Goal: Task Accomplishment & Management: Manage account settings

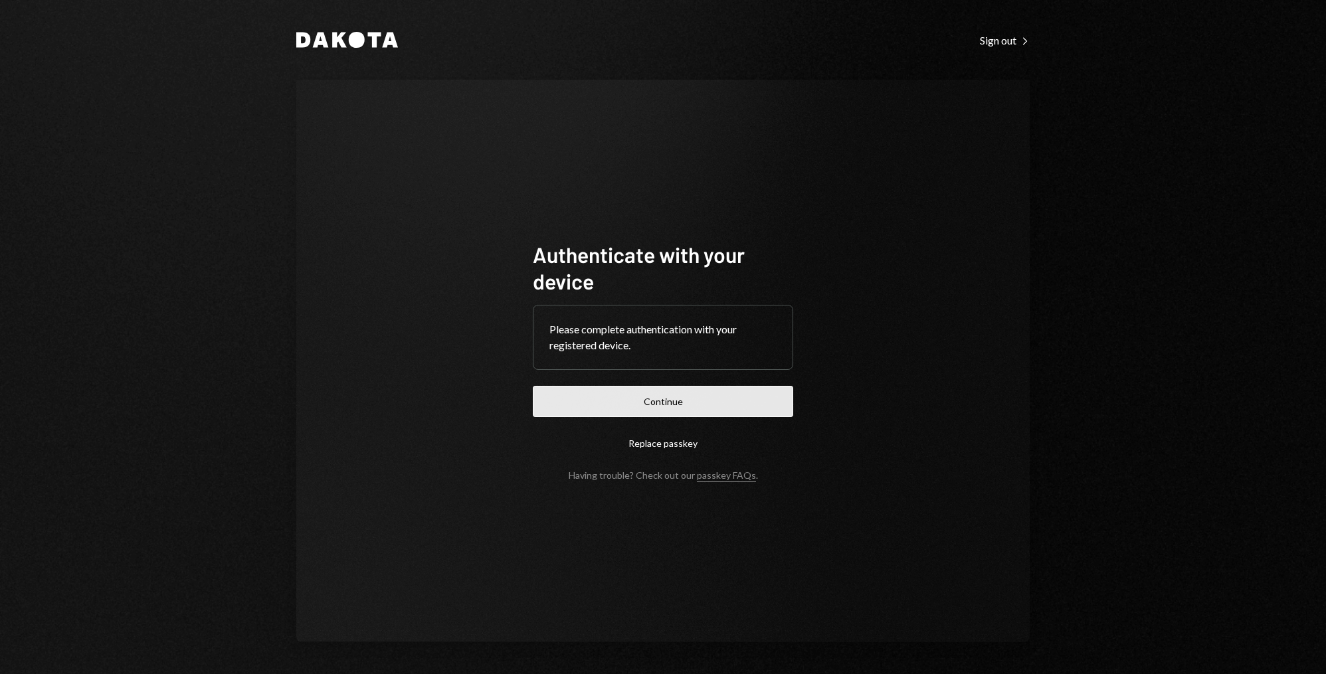
click at [629, 404] on button "Continue" at bounding box center [663, 401] width 260 height 31
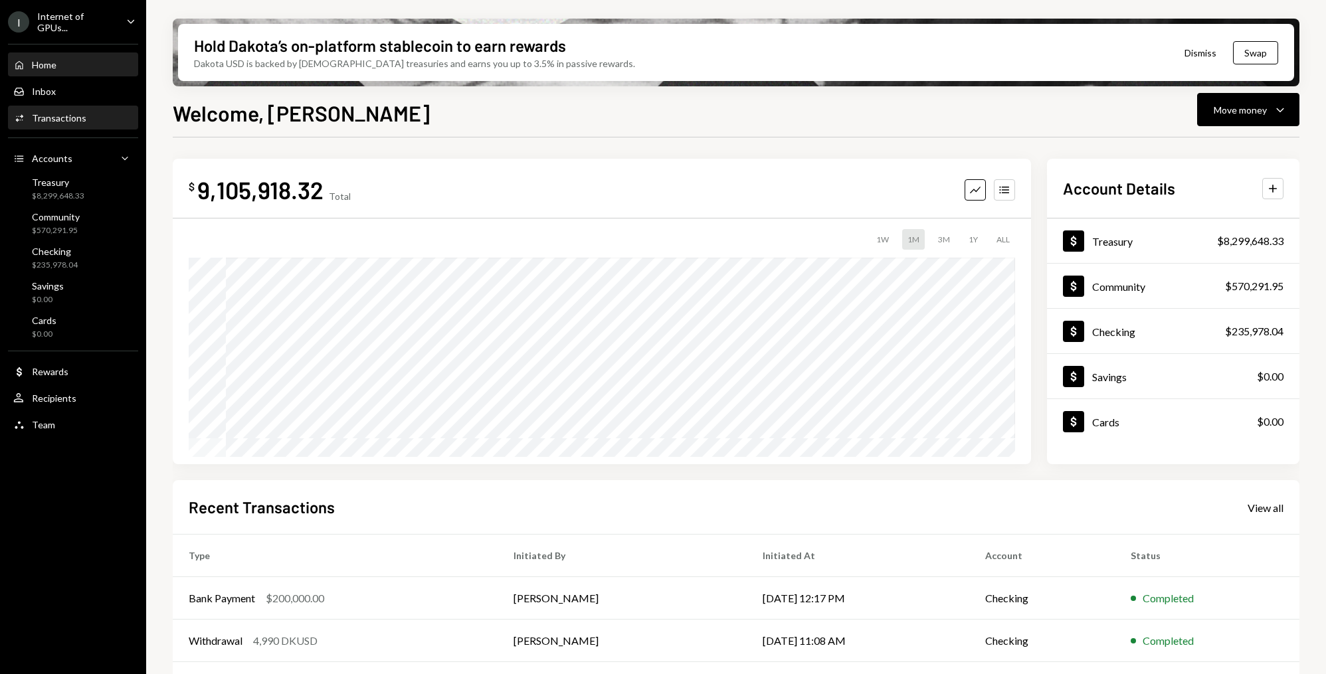
click at [60, 117] on div "Transactions" at bounding box center [59, 117] width 54 height 11
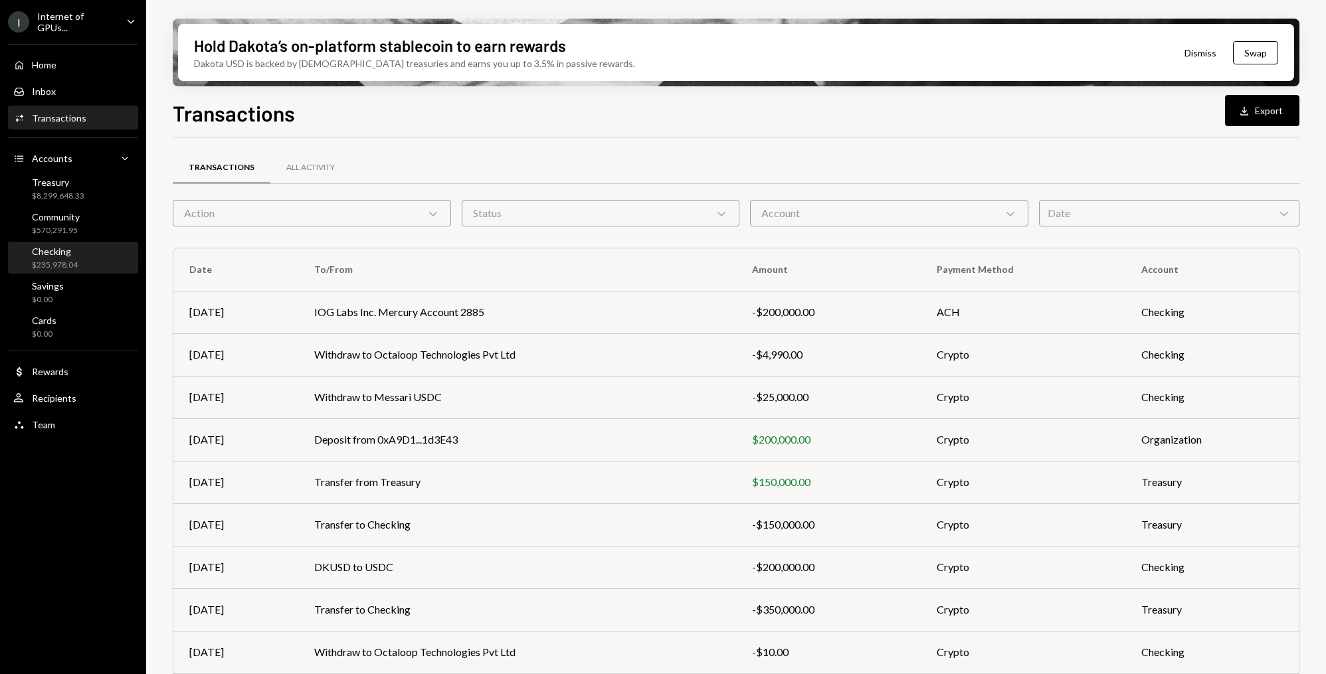
click at [74, 265] on div "$235,978.04" at bounding box center [55, 265] width 46 height 11
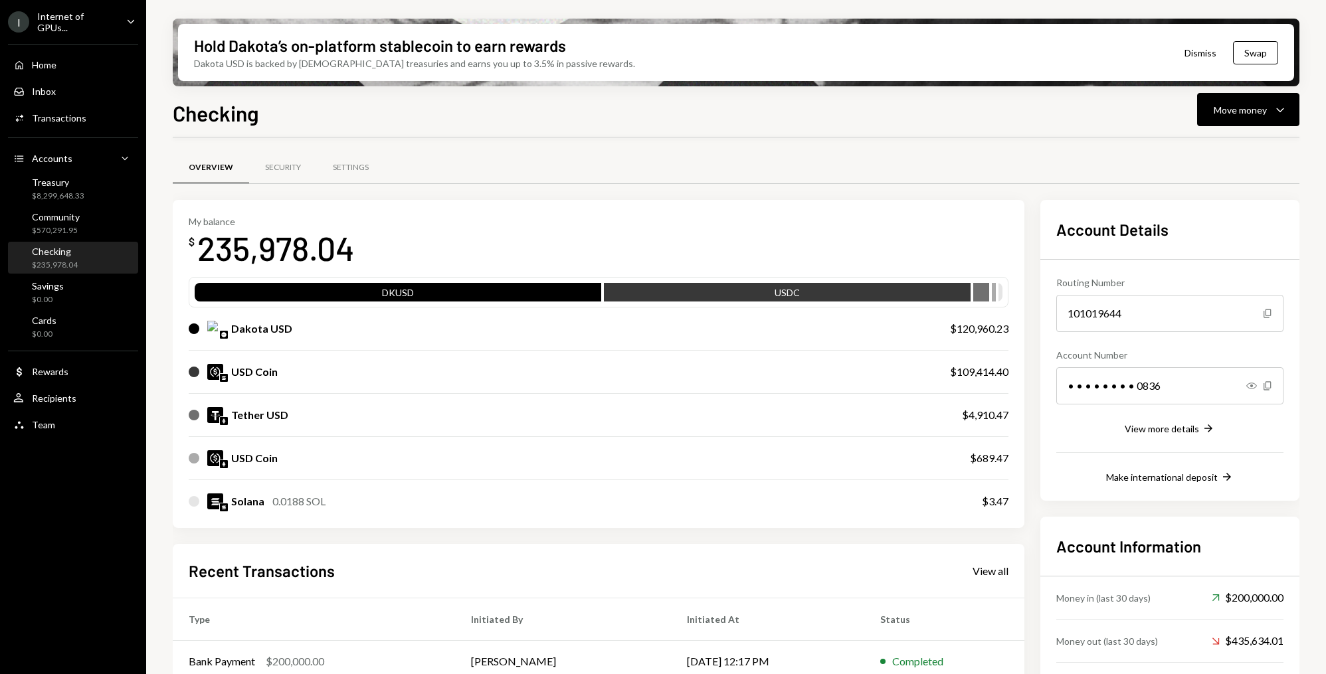
scroll to position [189, 0]
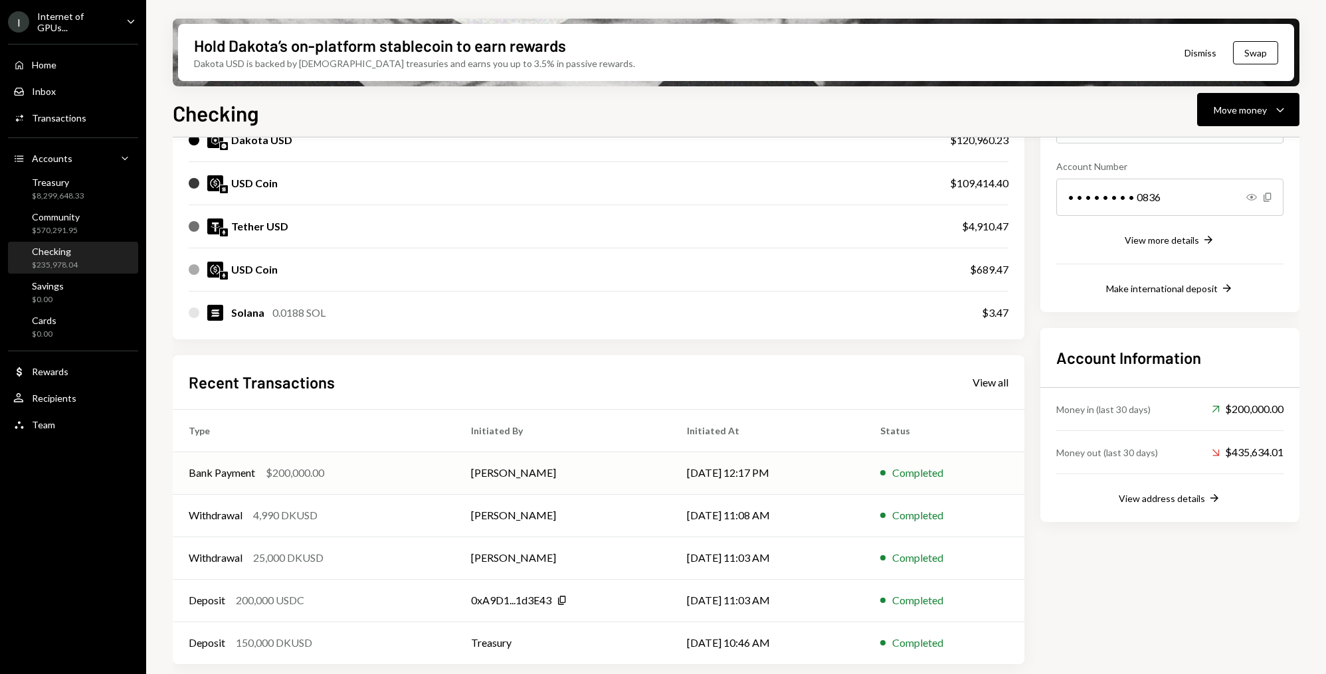
click at [565, 470] on td "[PERSON_NAME]" at bounding box center [563, 473] width 216 height 43
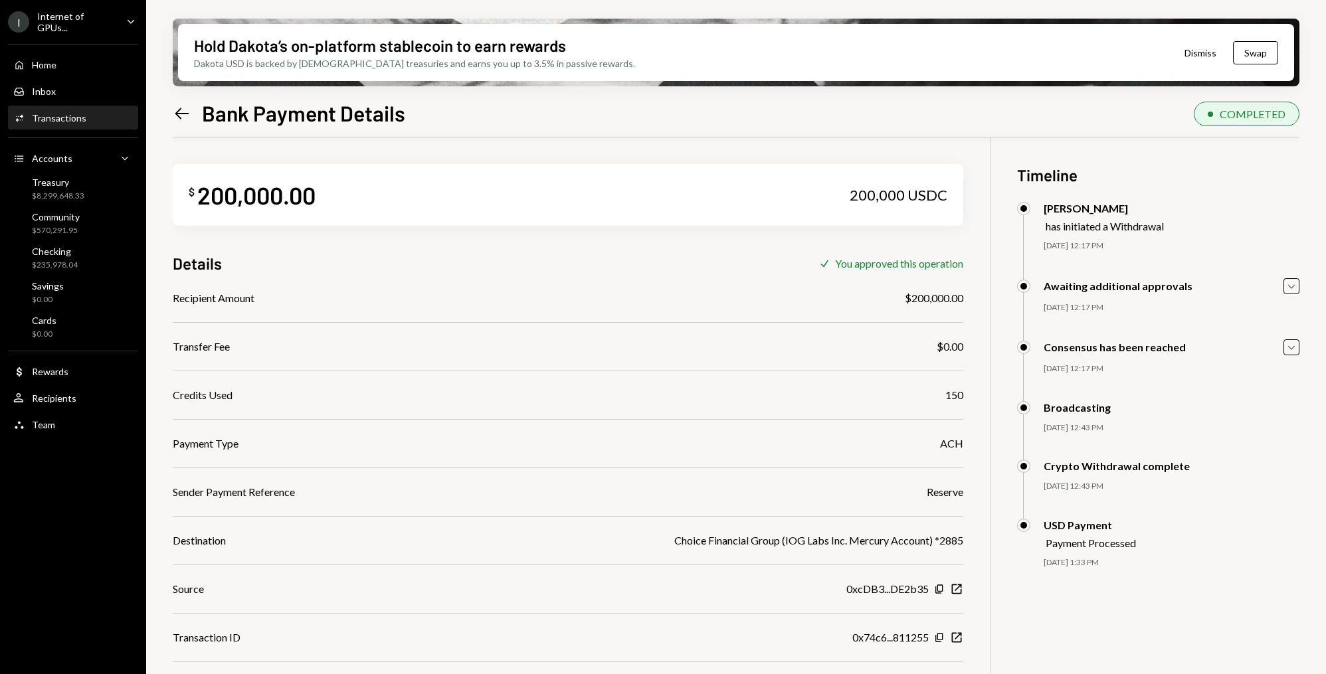
scroll to position [106, 0]
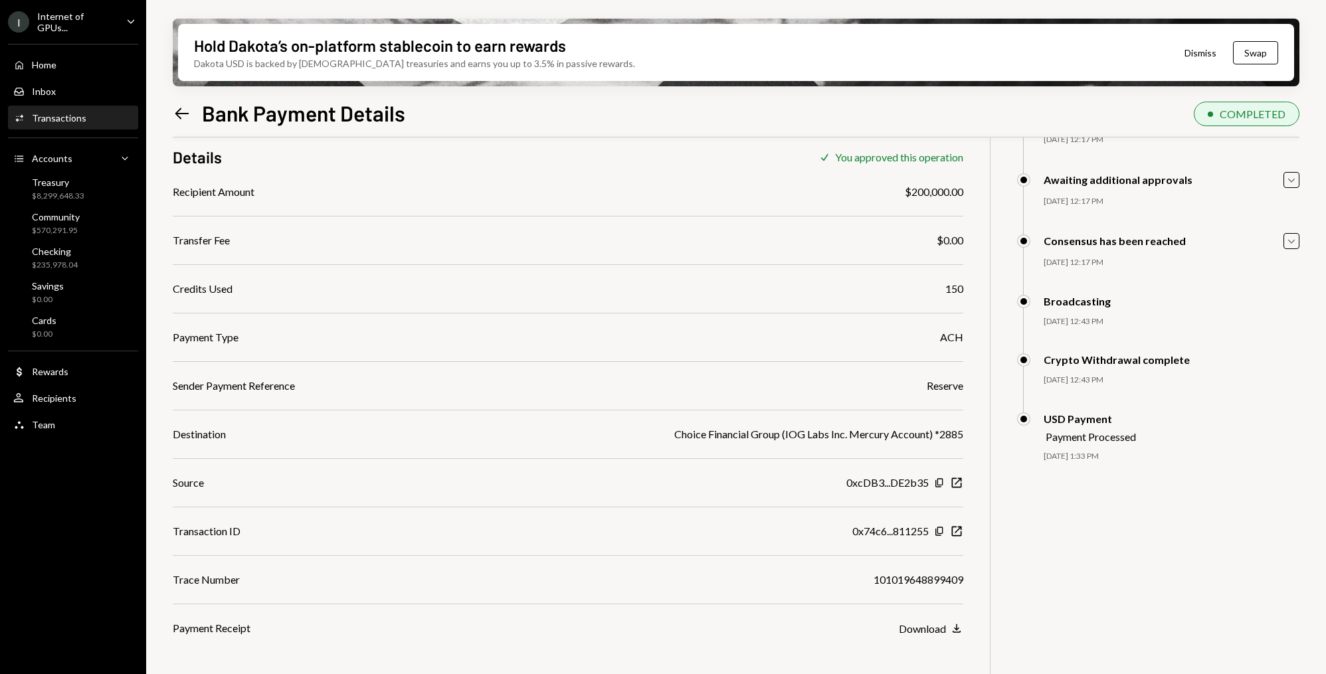
click at [914, 579] on div "101019648899409" at bounding box center [919, 580] width 90 height 16
copy div "101019648899409"
click at [512, 324] on div "Recipient Amount $200,000.00 Transfer Fee $0.00 Credits Used 150 Payment Type A…" at bounding box center [568, 410] width 791 height 452
click at [963, 580] on div "$ 200,000.00 200,000 USDC Details Check You approved this operation Recipient A…" at bounding box center [736, 368] width 1127 height 674
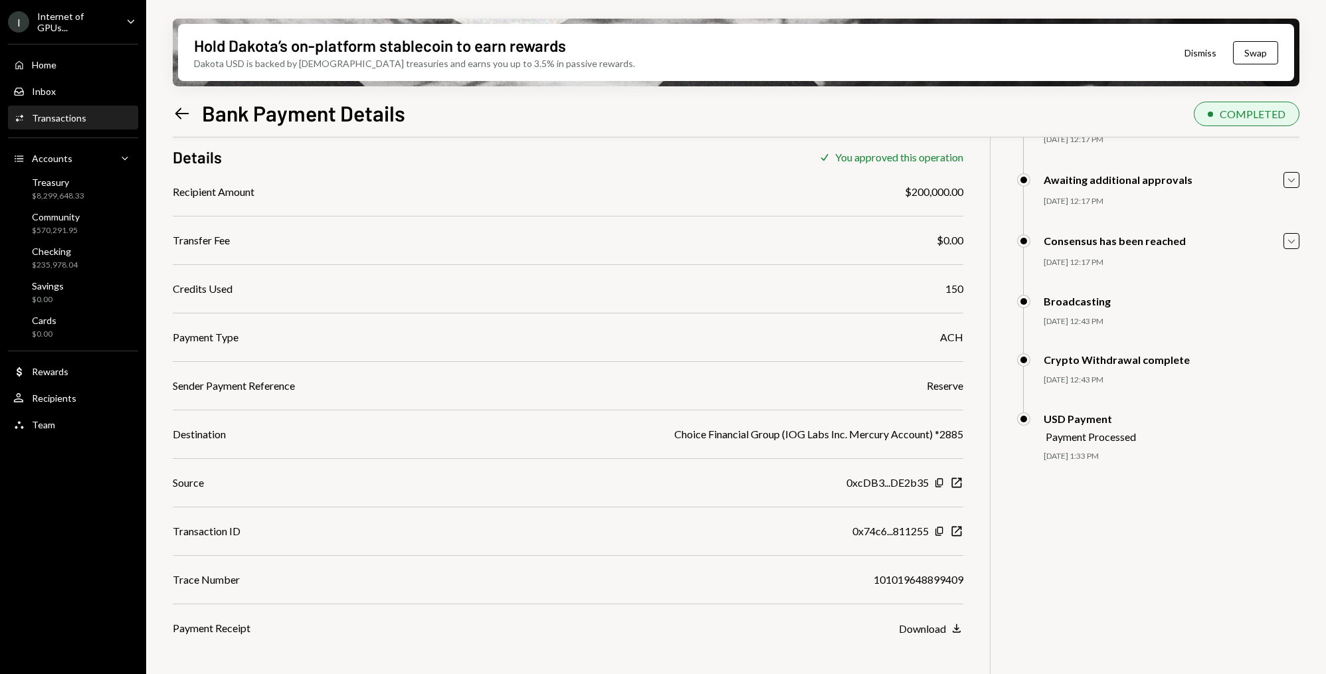
click at [963, 580] on div "$ 200,000.00 200,000 USDC Details Check You approved this operation Recipient A…" at bounding box center [736, 368] width 1127 height 674
click at [944, 580] on div "101019648899409" at bounding box center [919, 580] width 90 height 16
copy div "101019648899409"
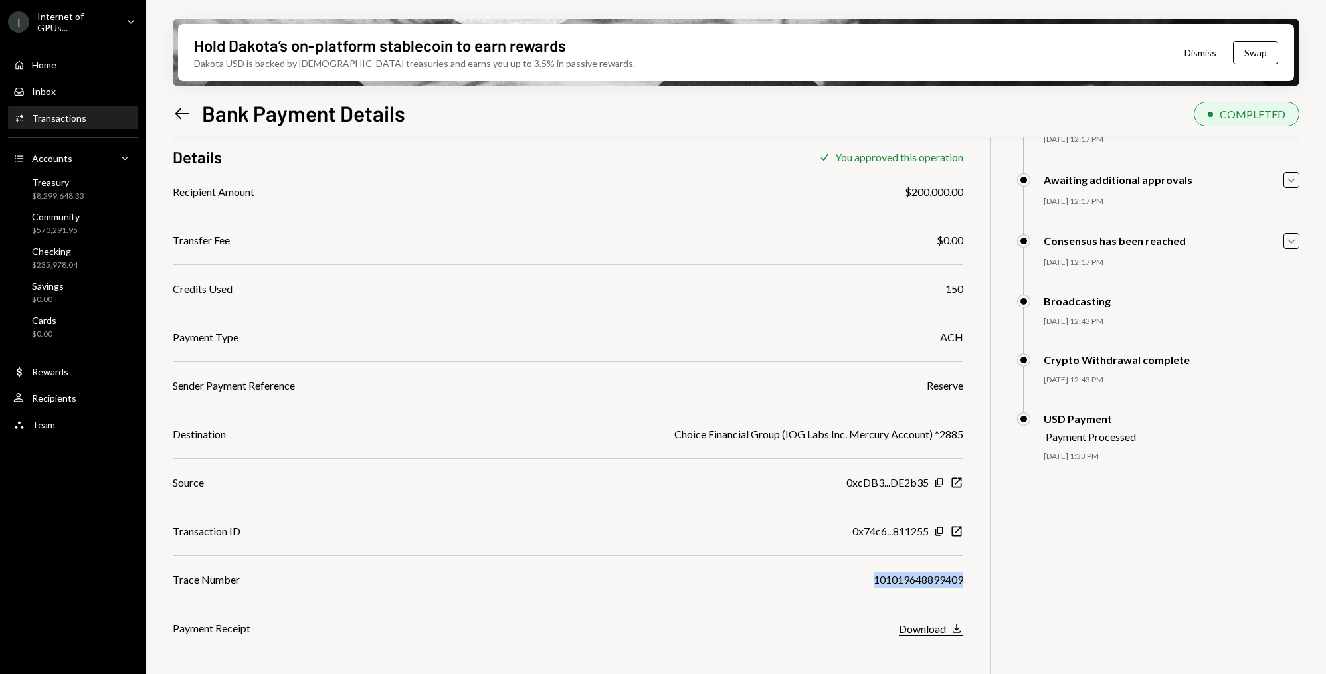
click at [936, 631] on div "Download" at bounding box center [922, 629] width 47 height 13
click at [82, 86] on div "Inbox Inbox" at bounding box center [73, 92] width 120 height 12
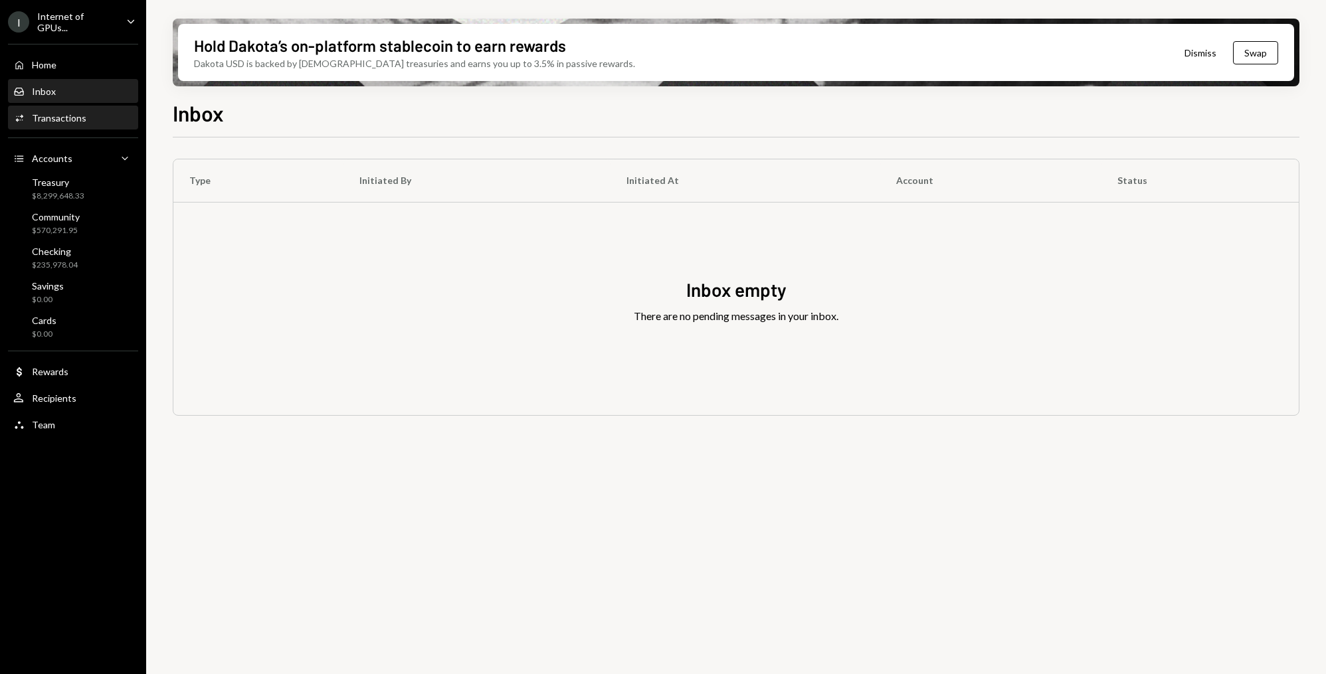
click at [78, 122] on div "Activities Transactions" at bounding box center [49, 118] width 73 height 12
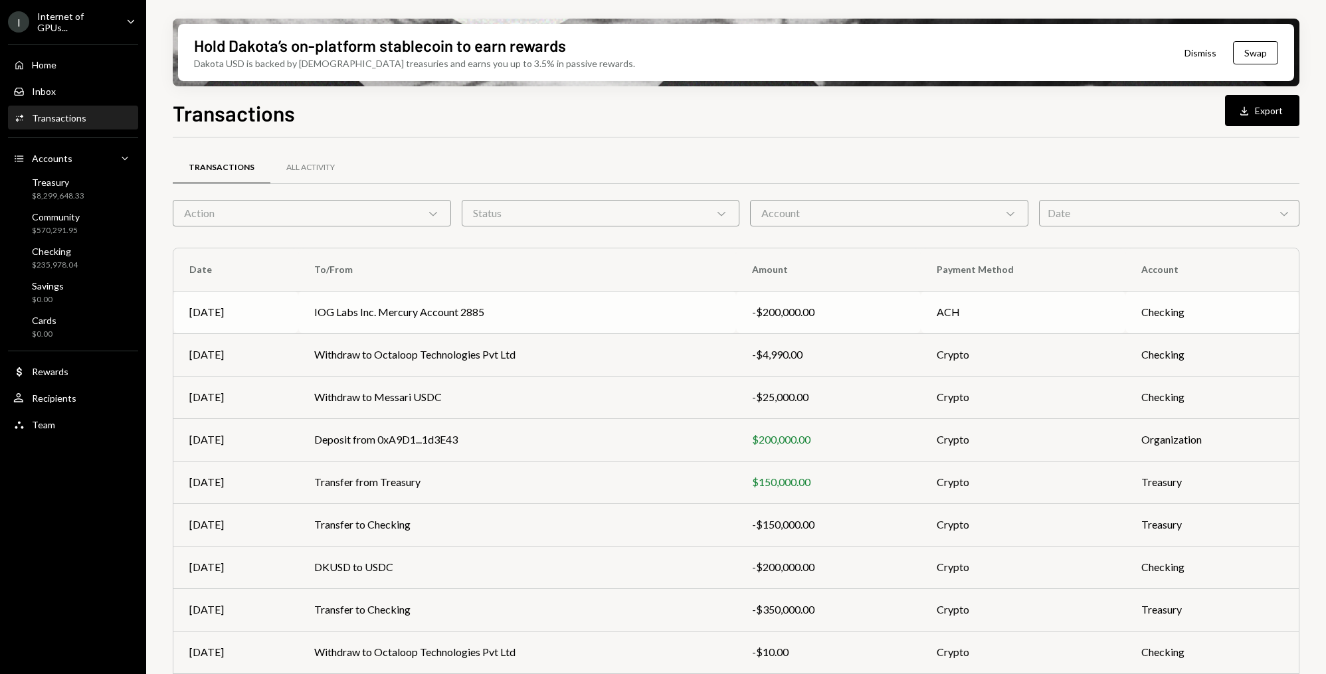
click at [338, 313] on td "IOG Labs Inc. Mercury Account 2885" at bounding box center [517, 312] width 438 height 43
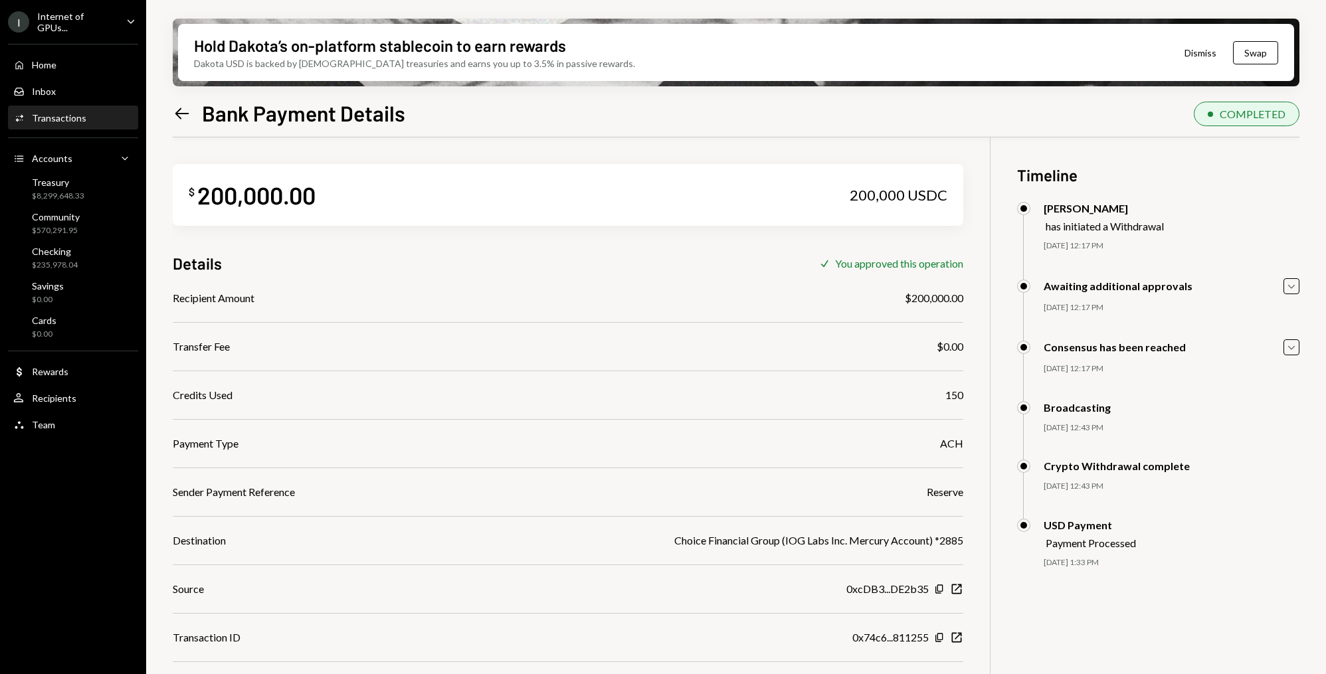
scroll to position [106, 0]
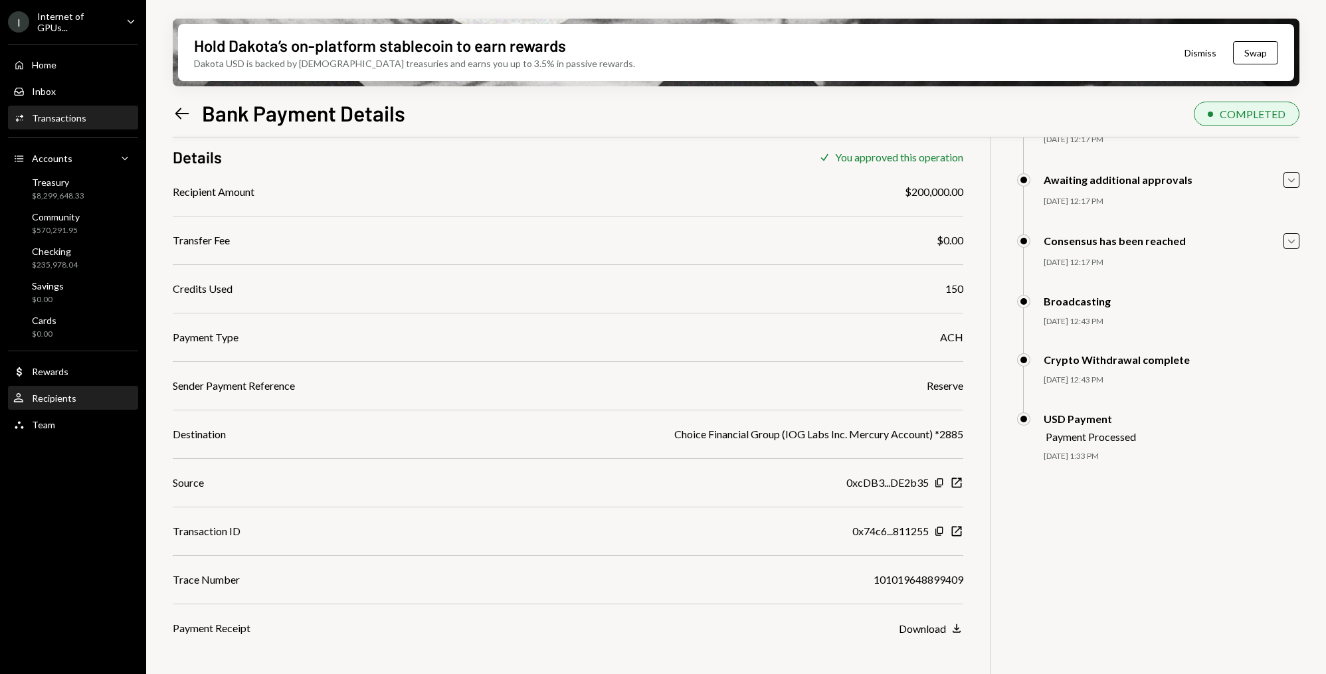
click at [78, 393] on div "User Recipients" at bounding box center [73, 399] width 120 height 12
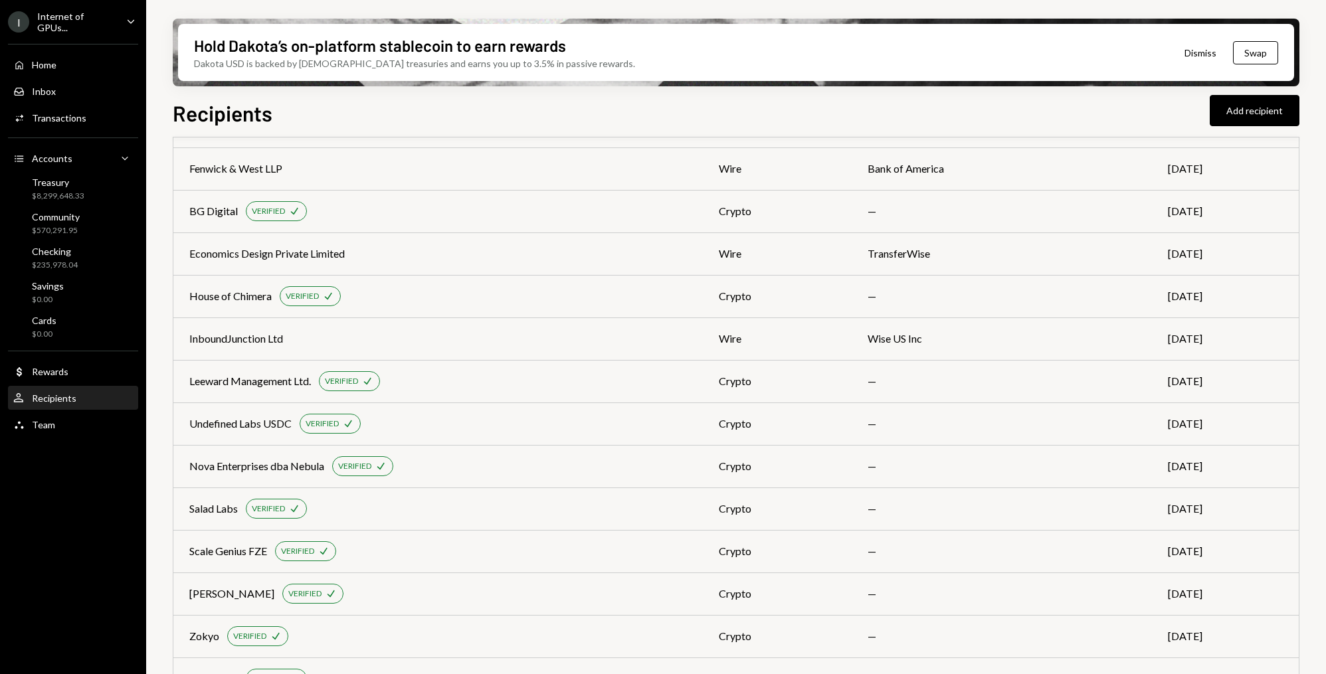
scroll to position [2218, 0]
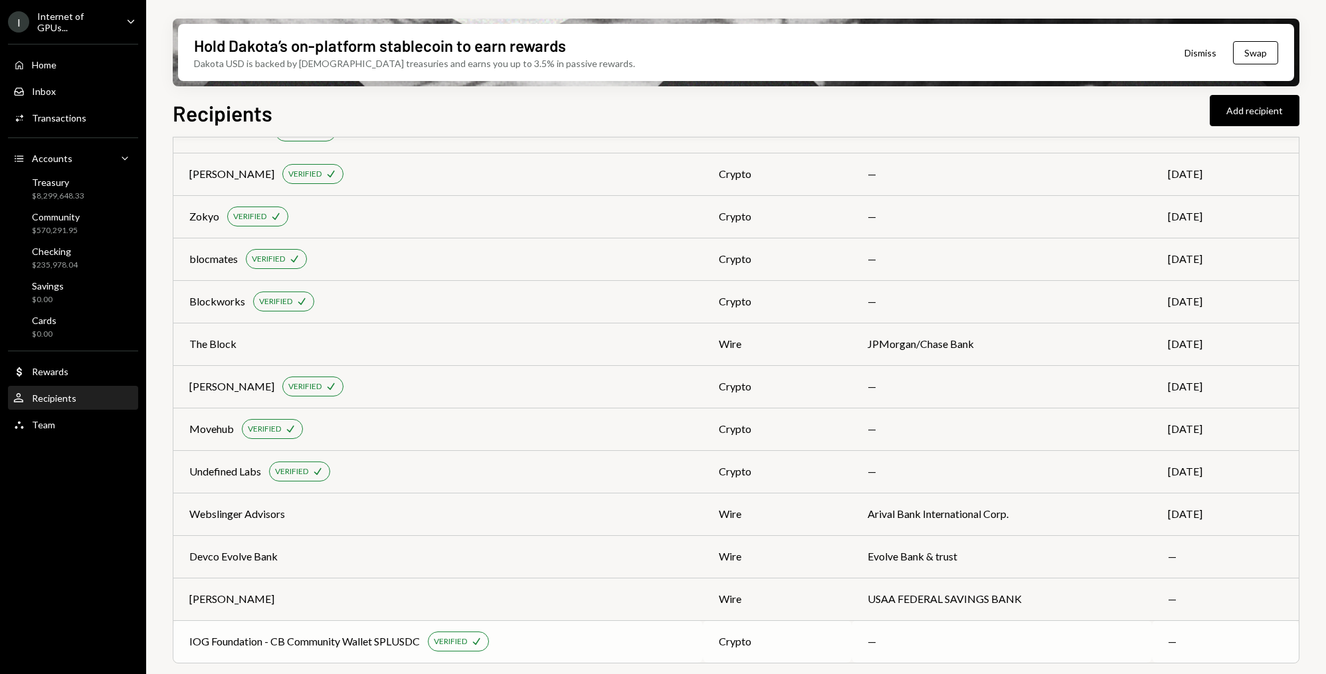
click at [314, 647] on div "IOG Foundation - CB Community Wallet SPLUSDC" at bounding box center [304, 642] width 231 height 16
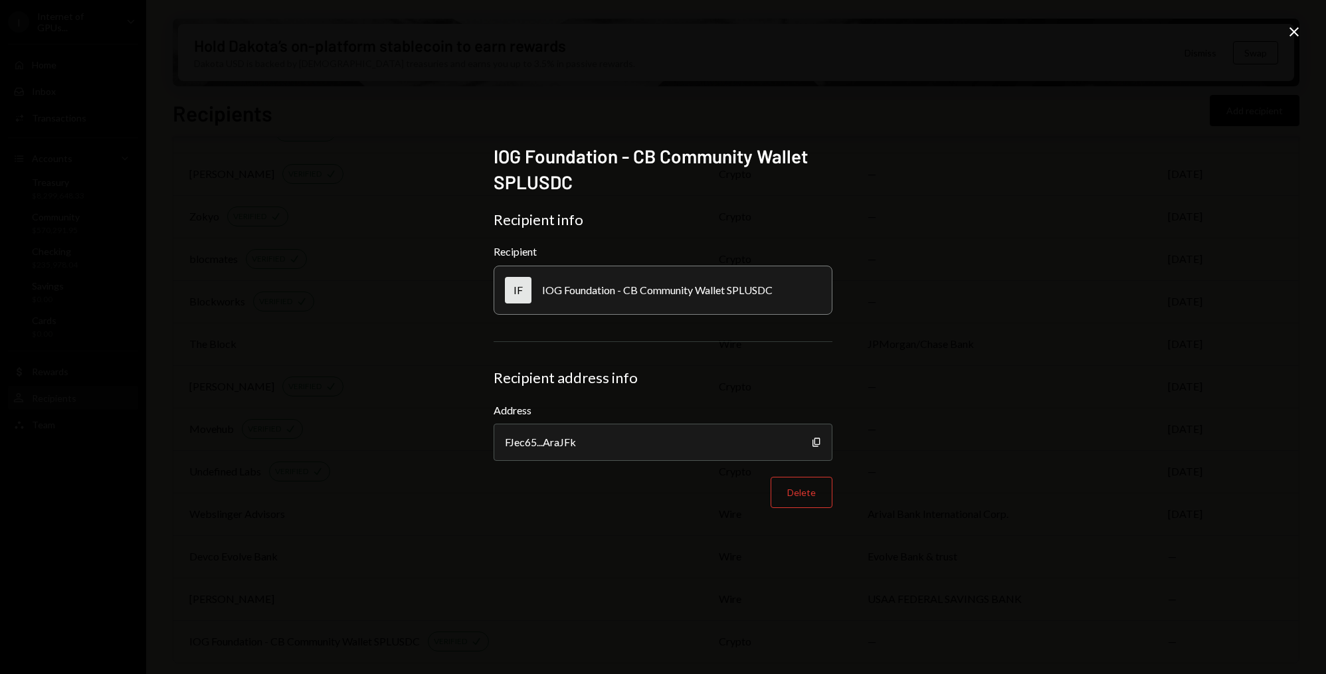
click at [402, 247] on div "IOG Foundation - CB Community Wallet SPLUSDC Recipient info Recipient IF IOG Fo…" at bounding box center [663, 337] width 1326 height 674
click at [1294, 28] on icon "Close" at bounding box center [1294, 32] width 16 height 16
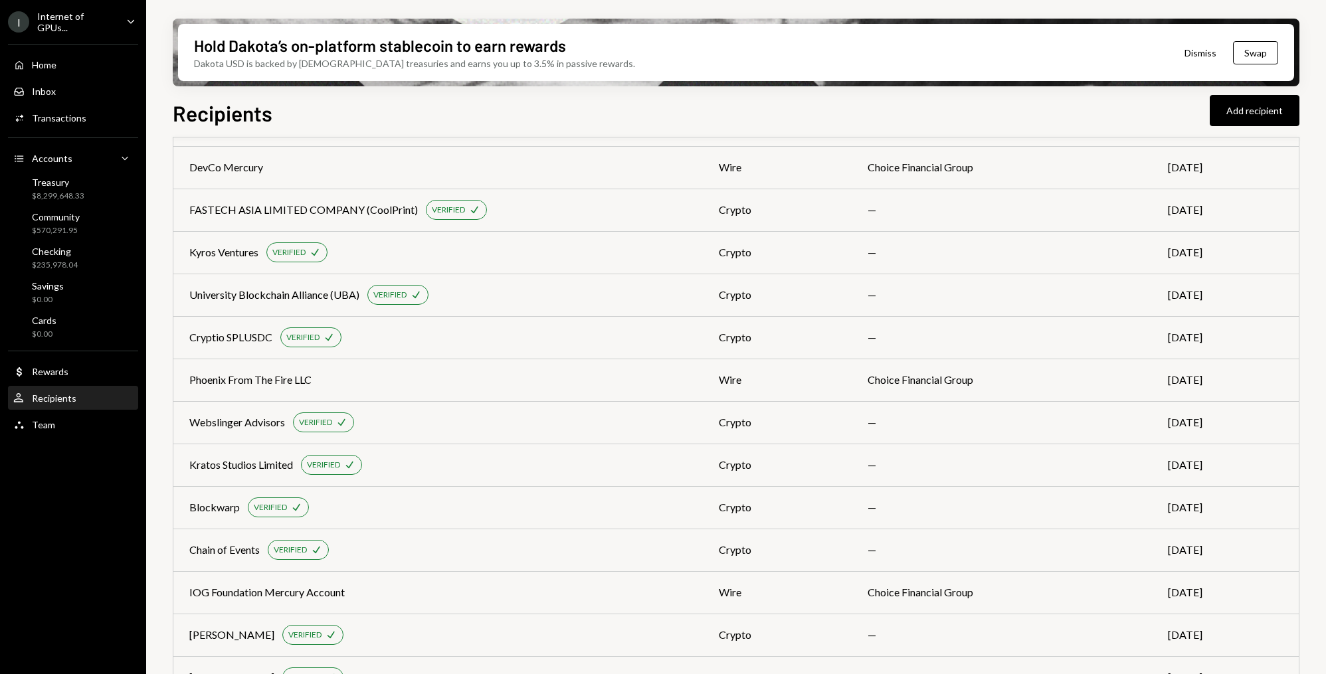
scroll to position [0, 0]
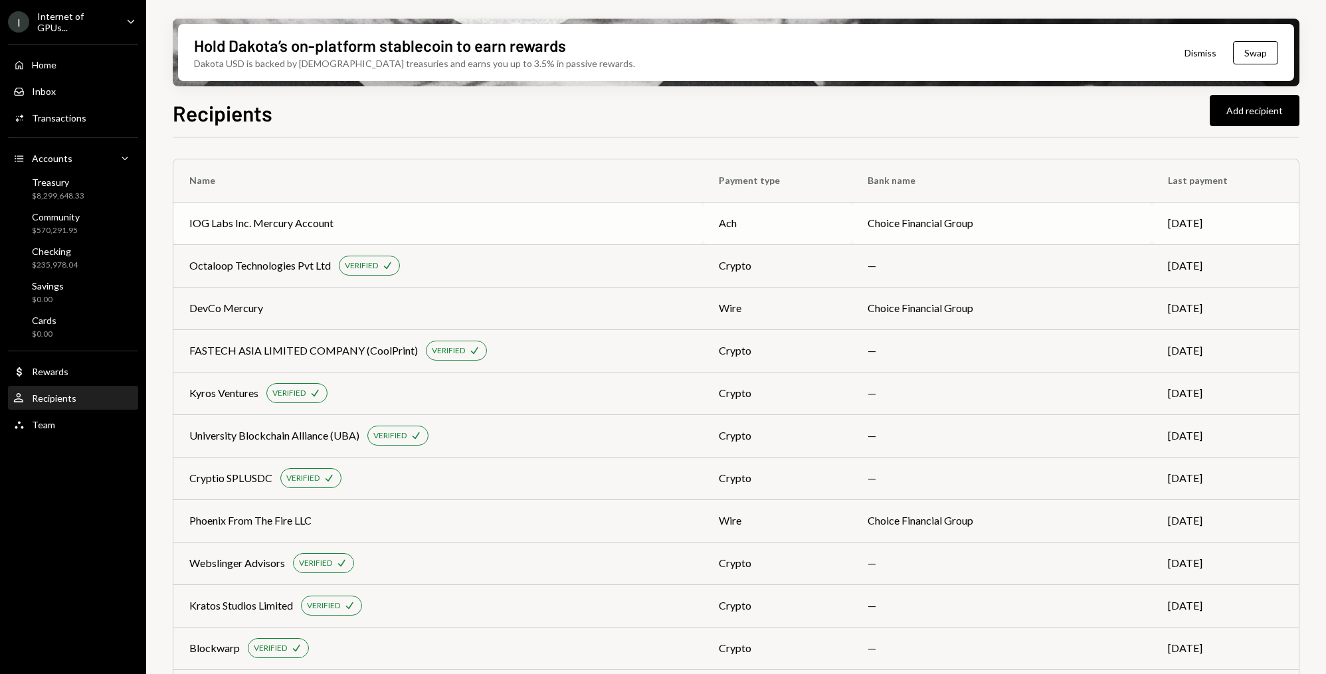
click at [615, 217] on div "IOG Labs Inc. Mercury Account" at bounding box center [438, 223] width 498 height 16
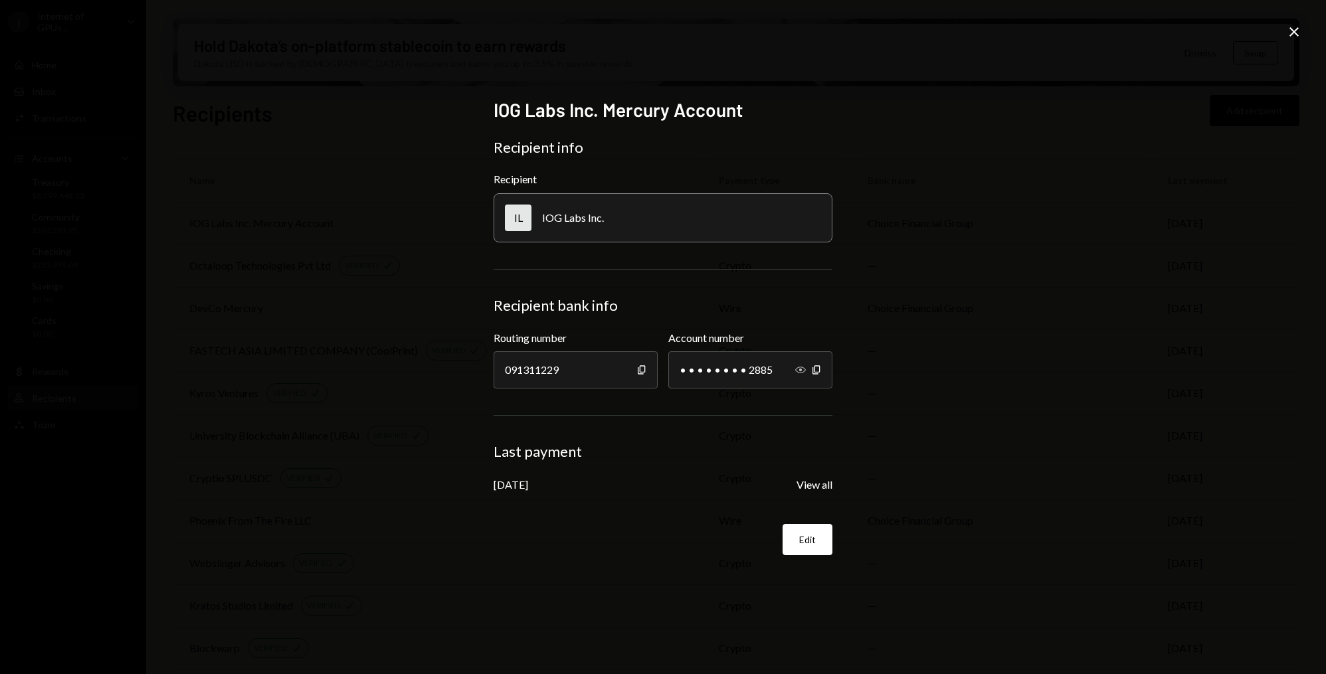
click at [801, 373] on icon "Show" at bounding box center [800, 370] width 11 height 11
click at [1292, 35] on icon at bounding box center [1294, 31] width 9 height 9
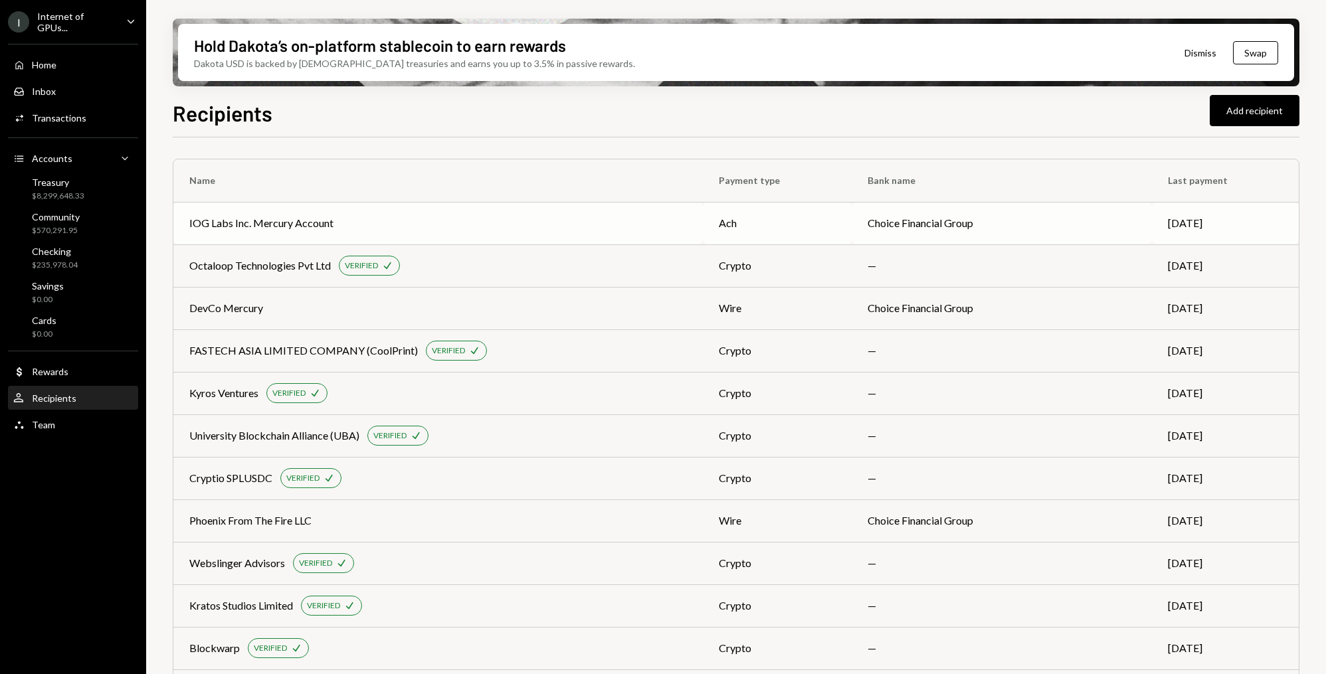
click at [480, 237] on td "IOG Labs Inc. Mercury Account" at bounding box center [438, 223] width 530 height 43
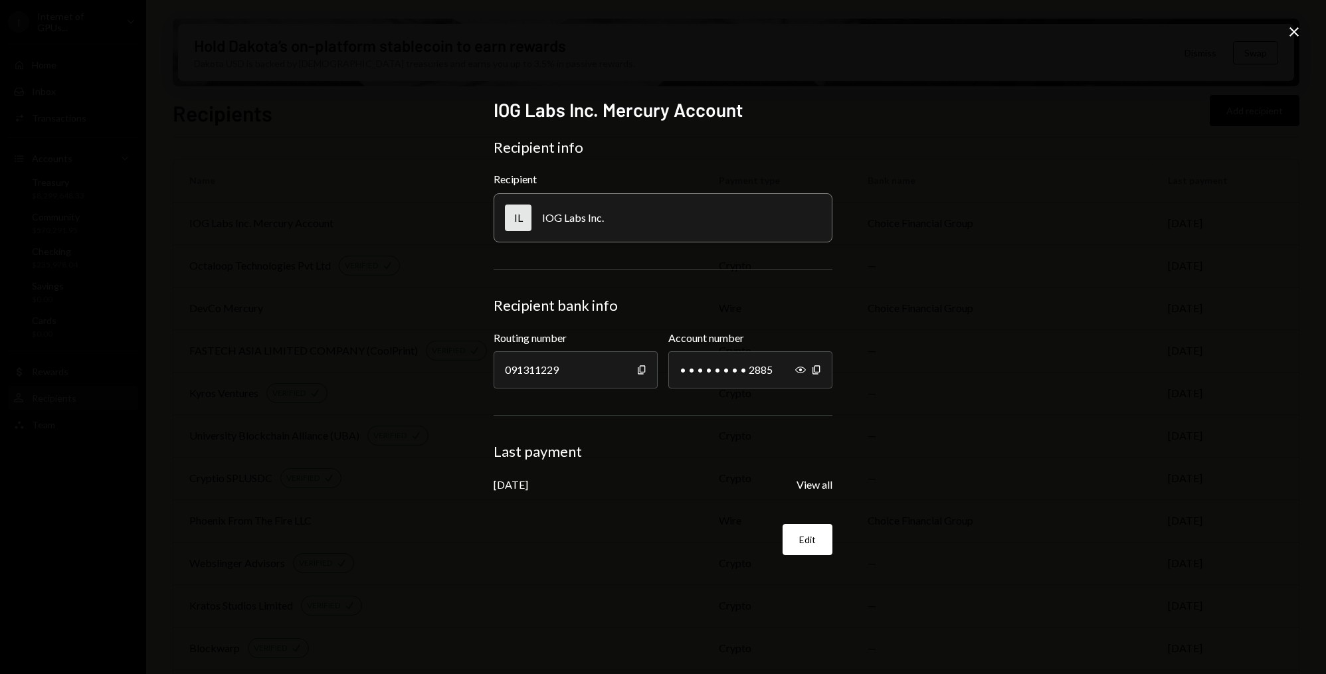
click at [1293, 33] on icon at bounding box center [1294, 31] width 9 height 9
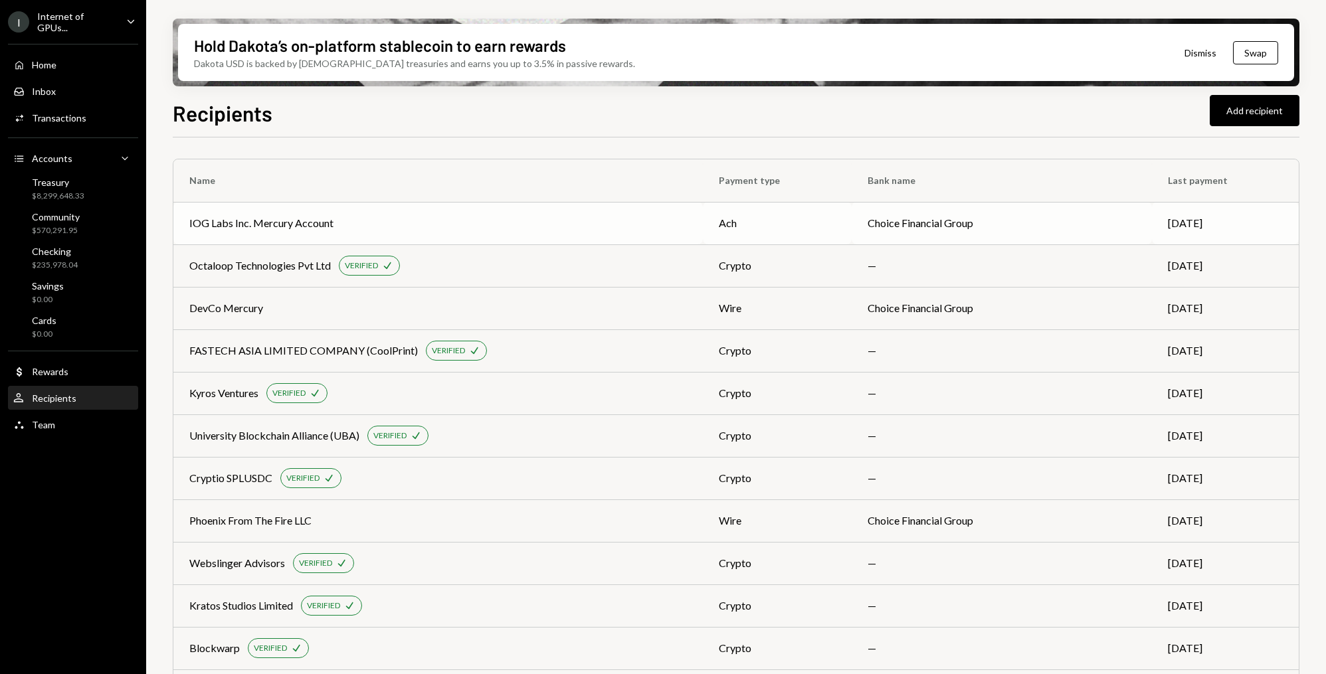
click at [565, 239] on td "IOG Labs Inc. Mercury Account" at bounding box center [438, 223] width 530 height 43
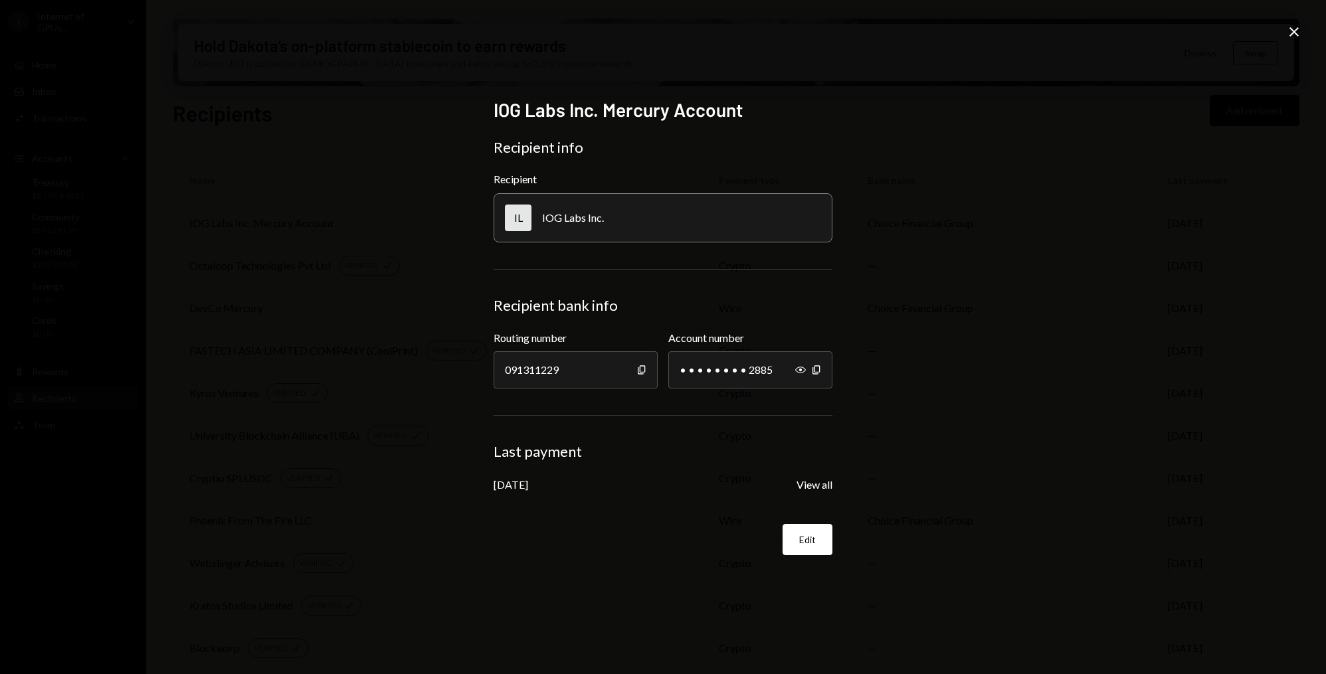
click at [1301, 24] on icon "Close" at bounding box center [1294, 32] width 16 height 16
